Goal: Task Accomplishment & Management: Manage account settings

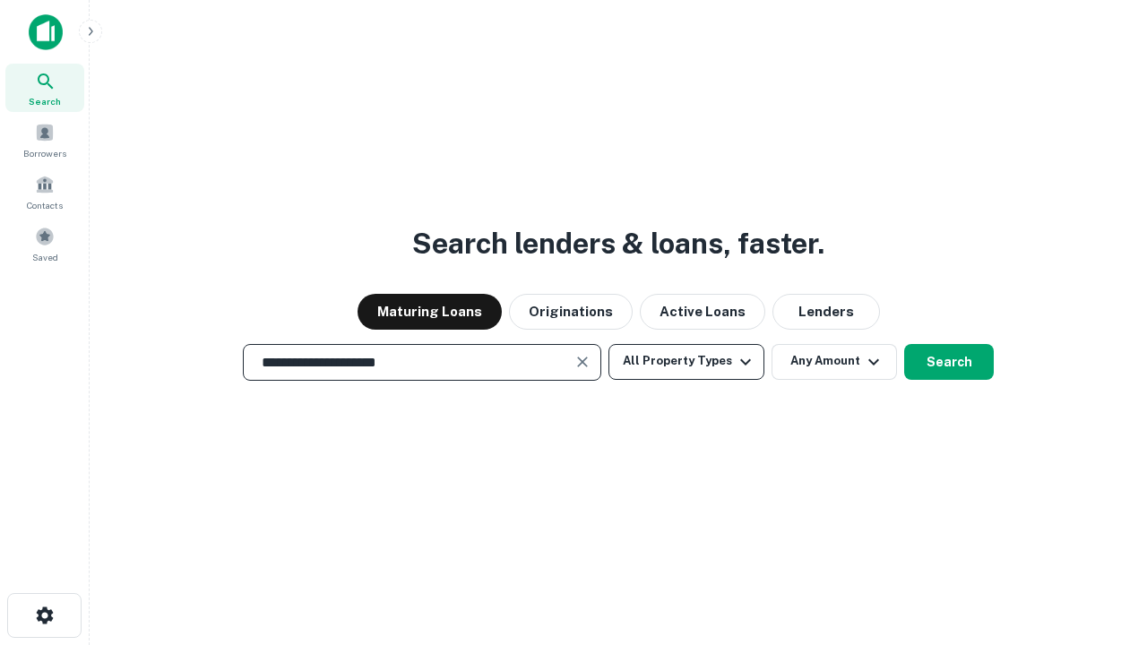
type input "**********"
click at [686, 361] on button "All Property Types" at bounding box center [686, 362] width 156 height 36
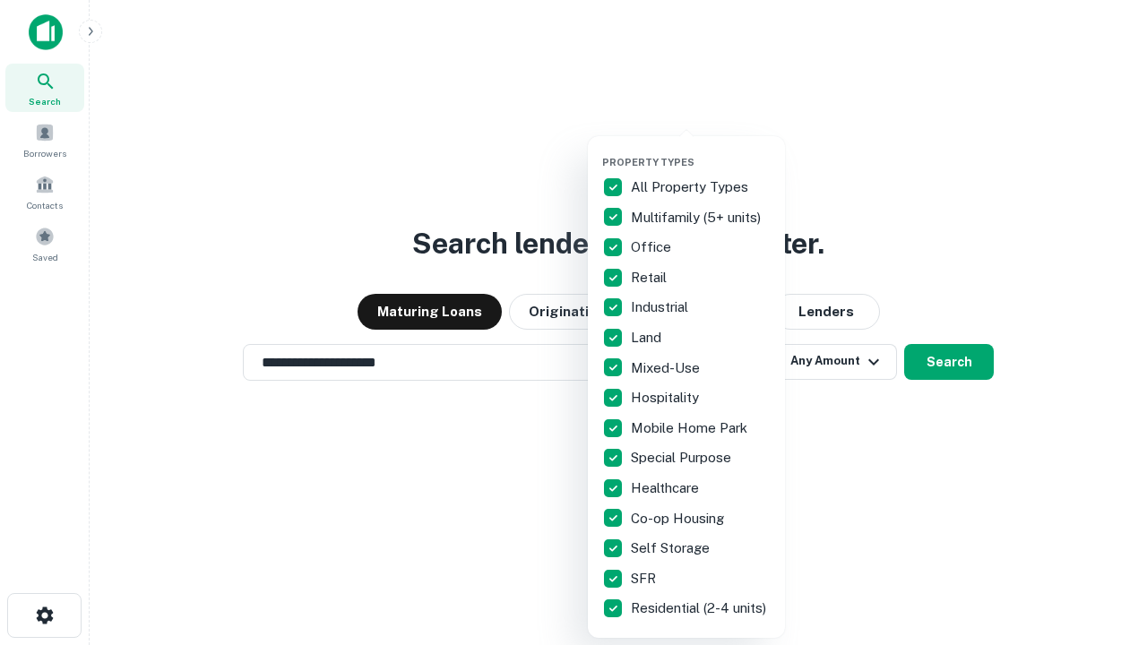
click at [701, 151] on button "button" at bounding box center [700, 151] width 197 height 1
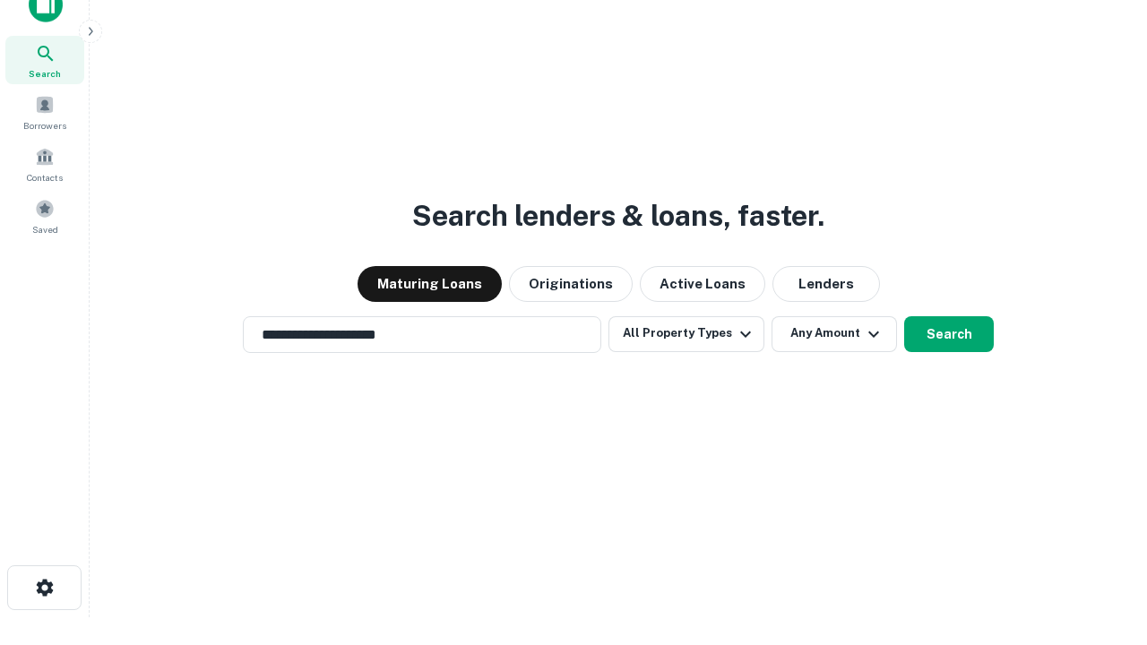
scroll to position [11, 216]
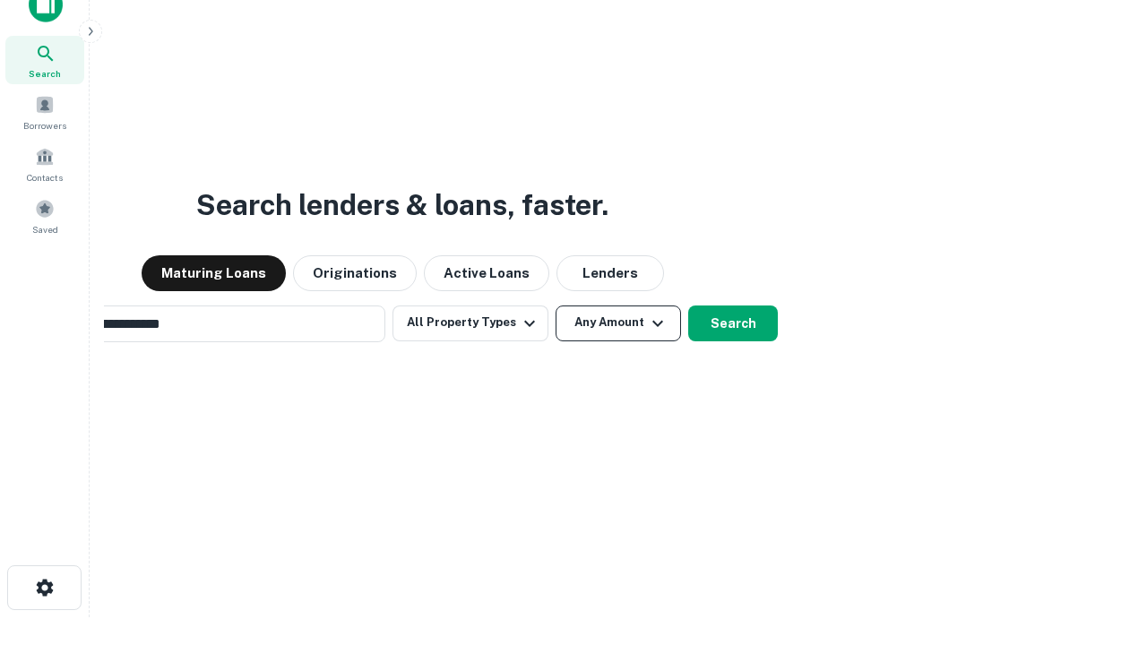
click at [556, 306] on button "Any Amount" at bounding box center [618, 324] width 125 height 36
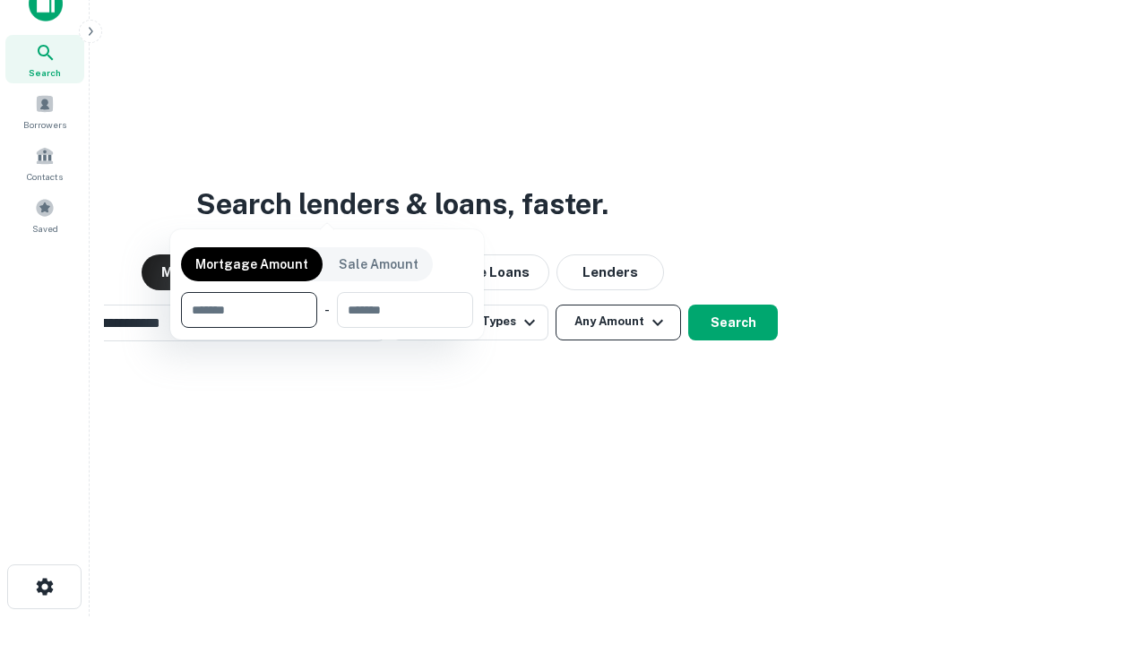
scroll to position [129, 507]
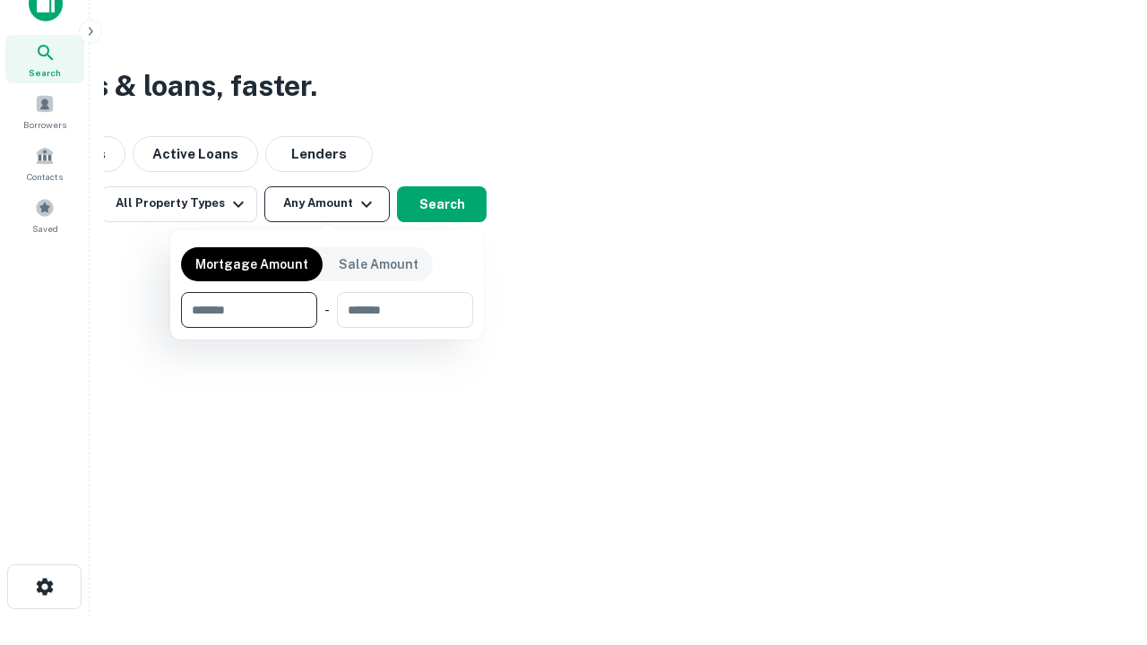
type input "*******"
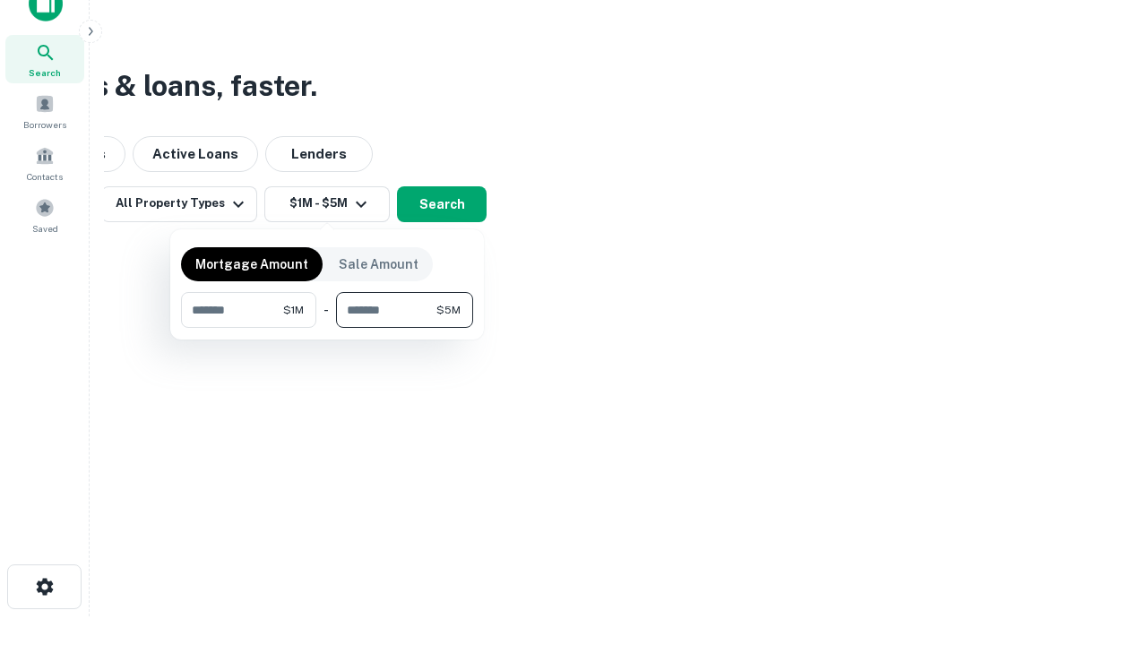
type input "*******"
click at [327, 328] on button "button" at bounding box center [327, 328] width 292 height 1
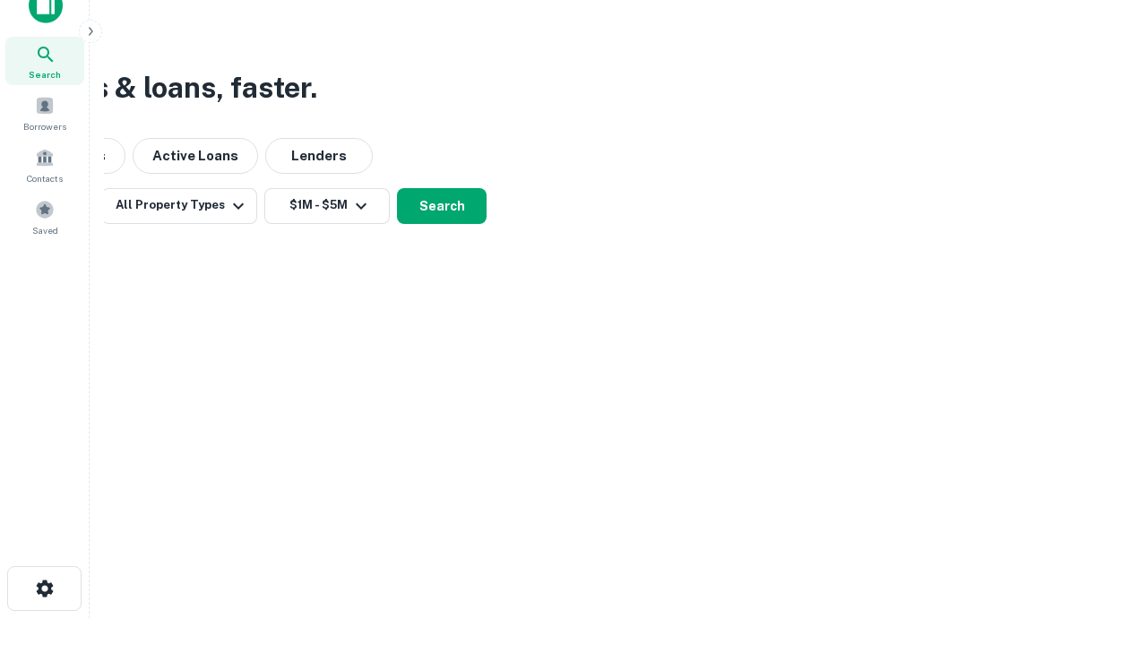
scroll to position [11, 331]
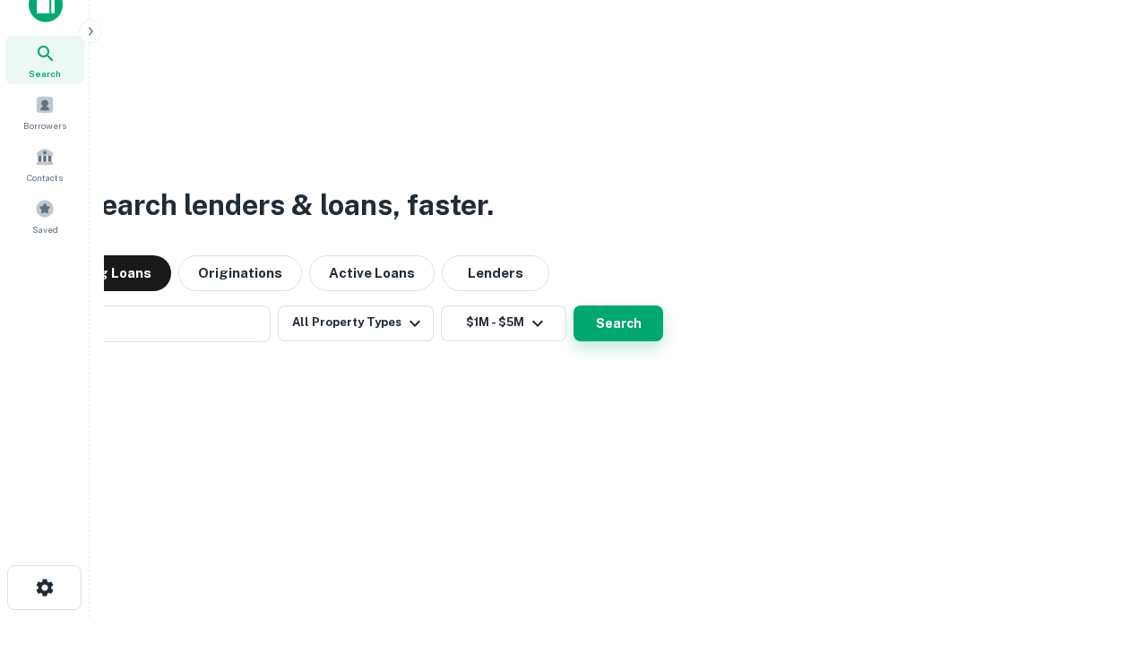
click at [573, 306] on button "Search" at bounding box center [618, 324] width 90 height 36
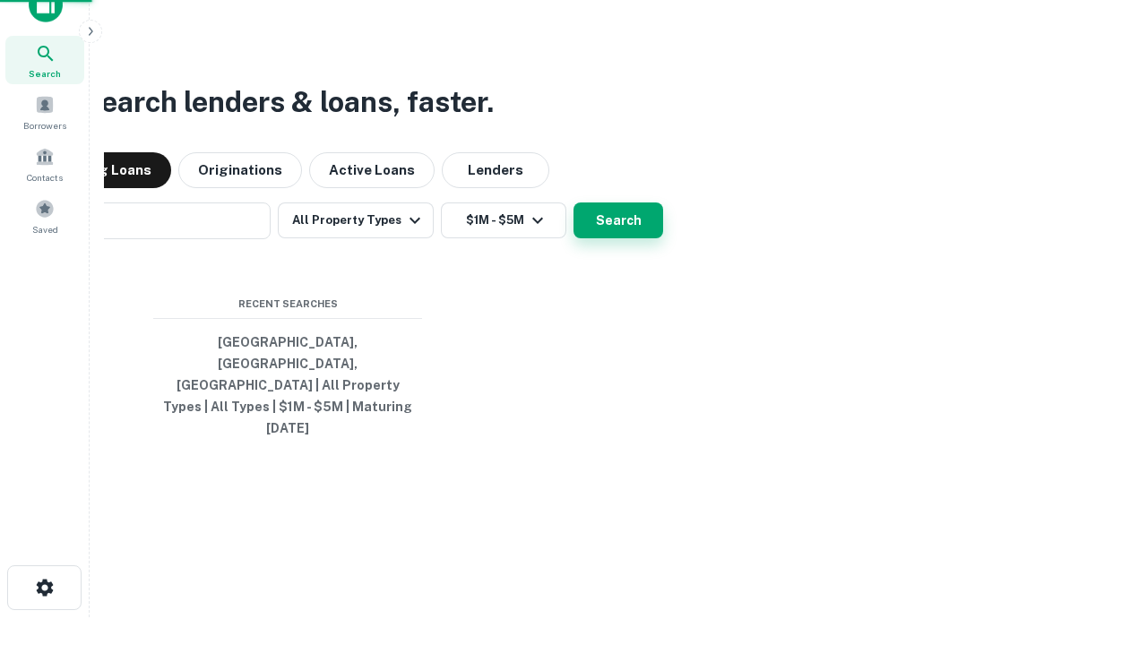
scroll to position [47, 507]
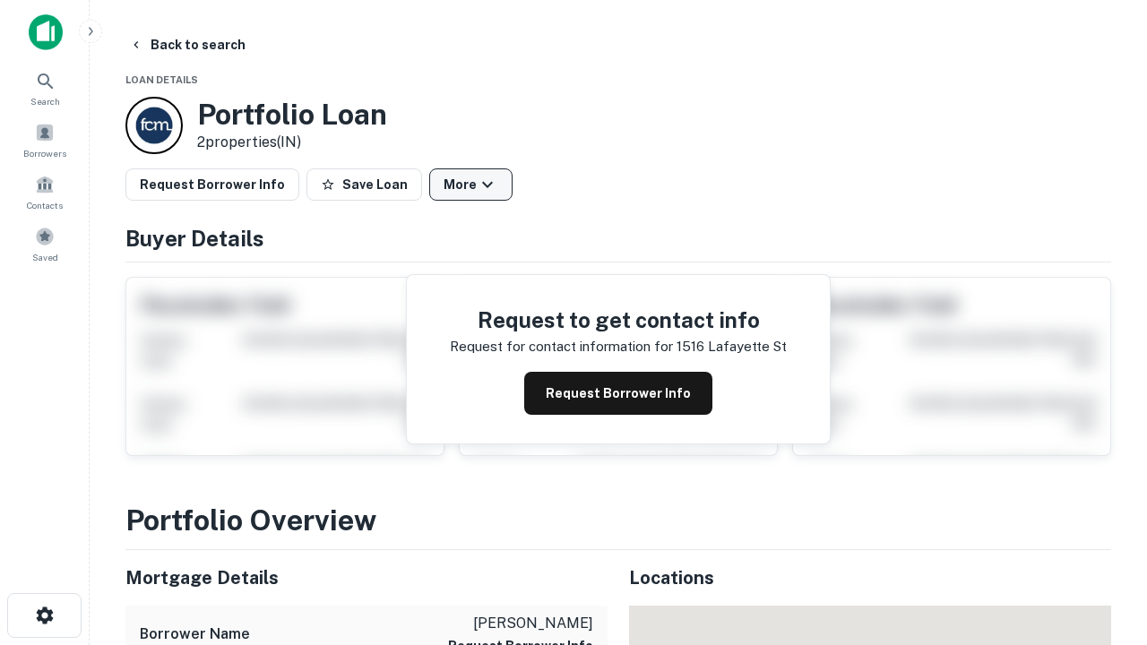
click at [470, 185] on button "More" at bounding box center [470, 184] width 83 height 32
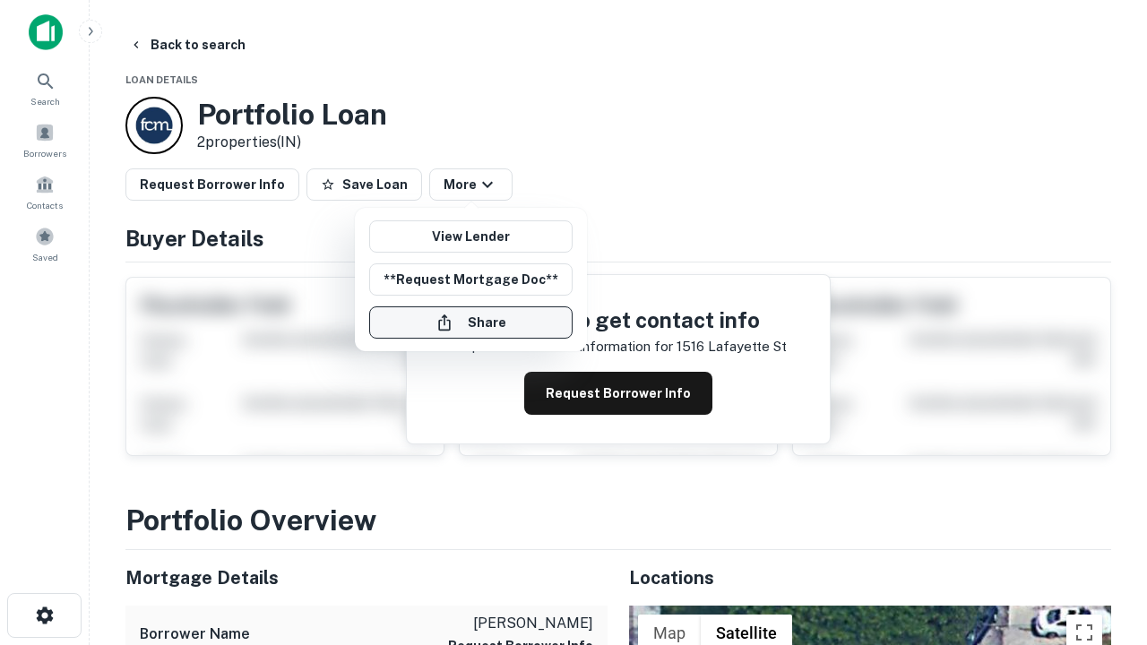
click at [470, 323] on button "Share" at bounding box center [470, 322] width 203 height 32
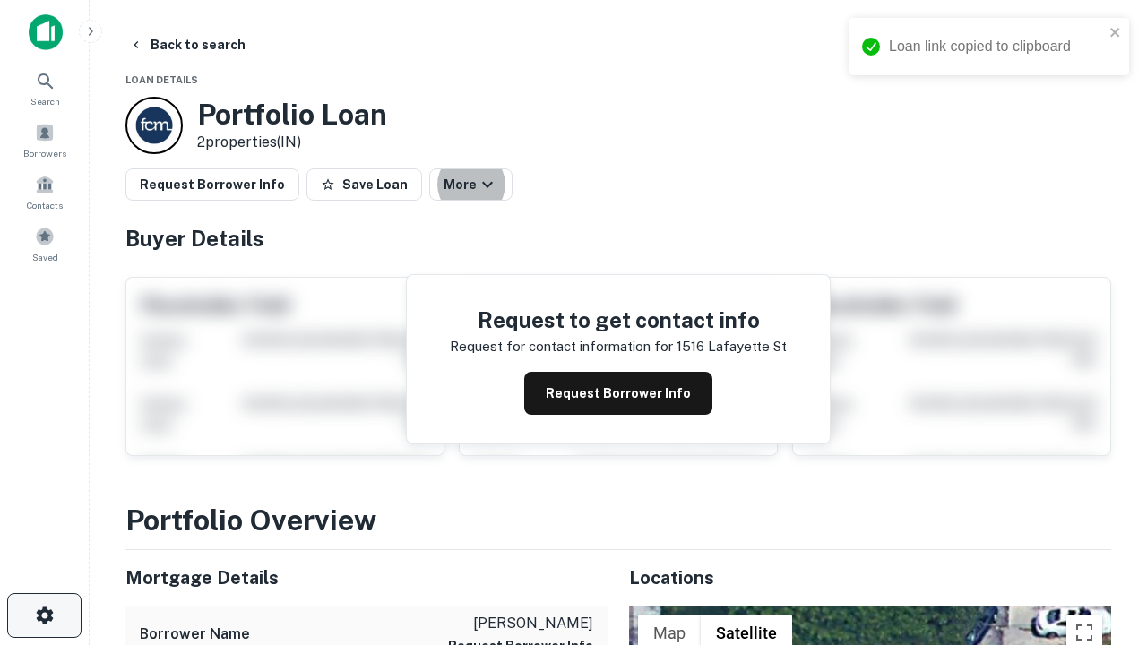
click at [44, 616] on icon "button" at bounding box center [45, 616] width 22 height 22
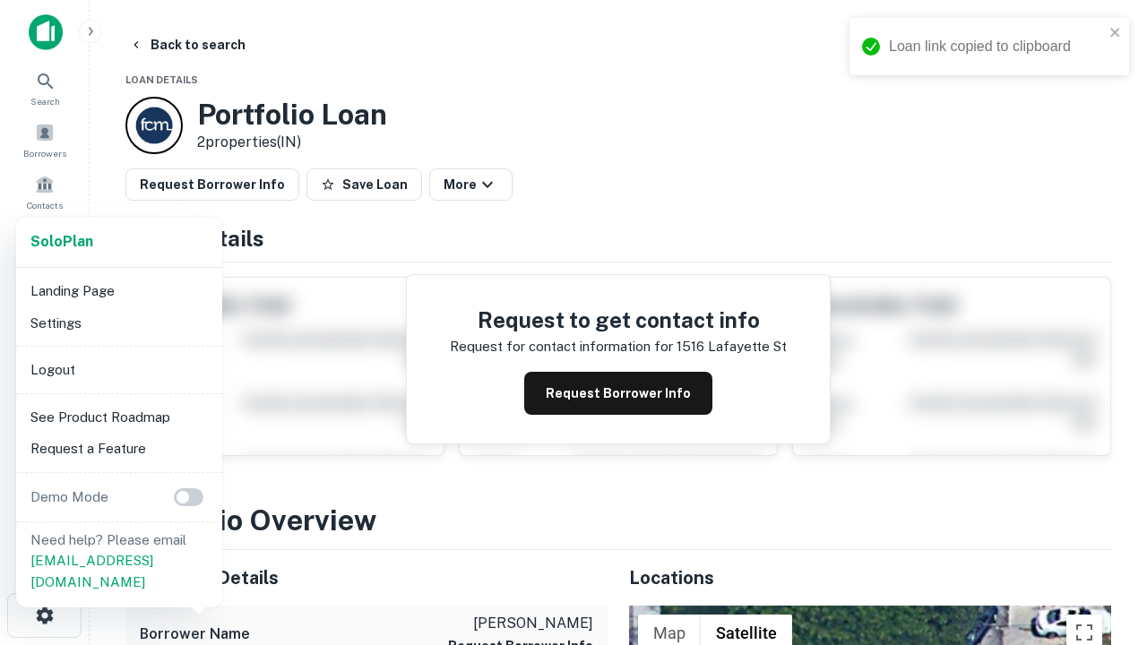
click at [118, 369] on li "Logout" at bounding box center [119, 370] width 192 height 32
